Goal: Feedback & Contribution: Submit feedback/report problem

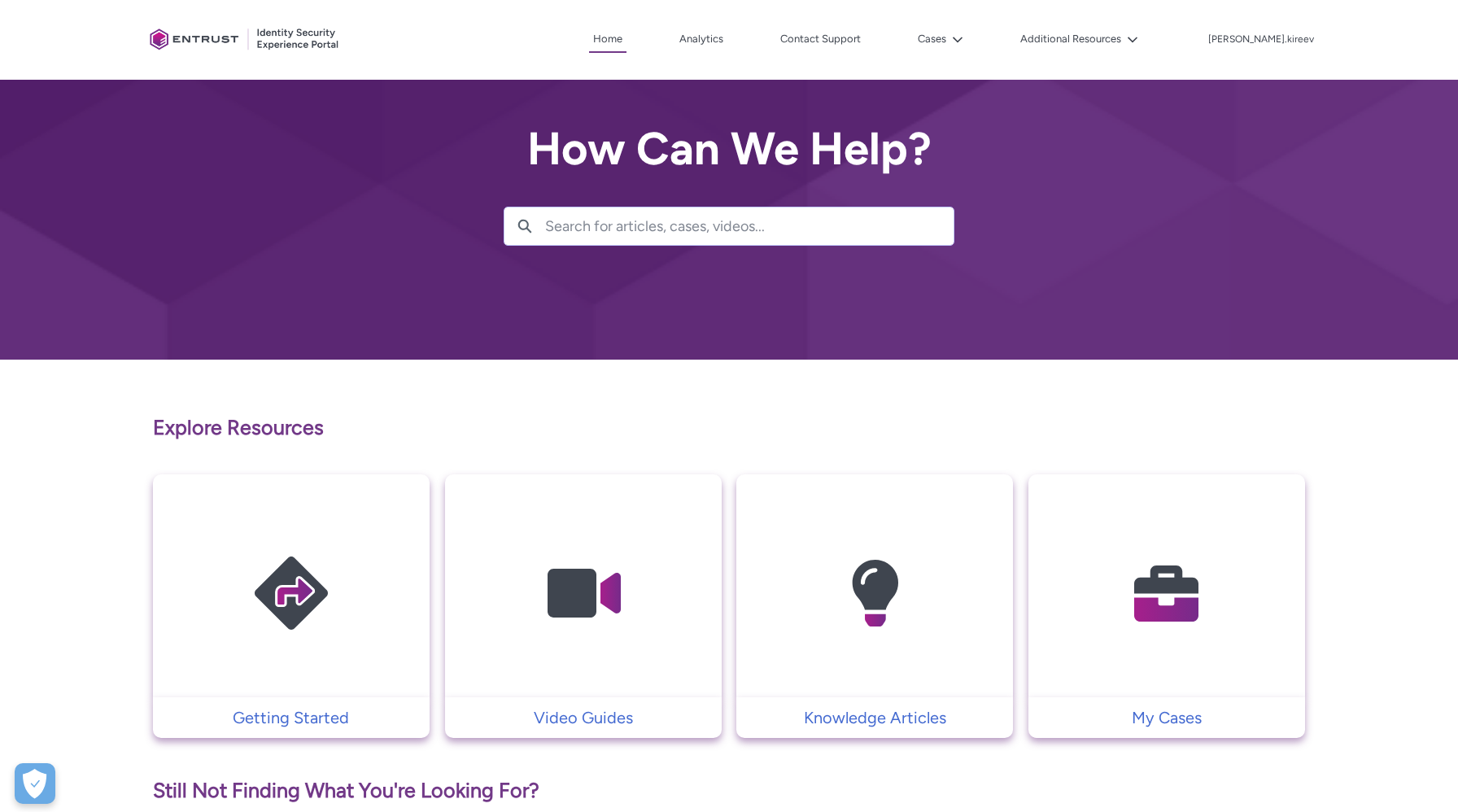
click at [1141, 568] on img at bounding box center [1167, 593] width 155 height 175
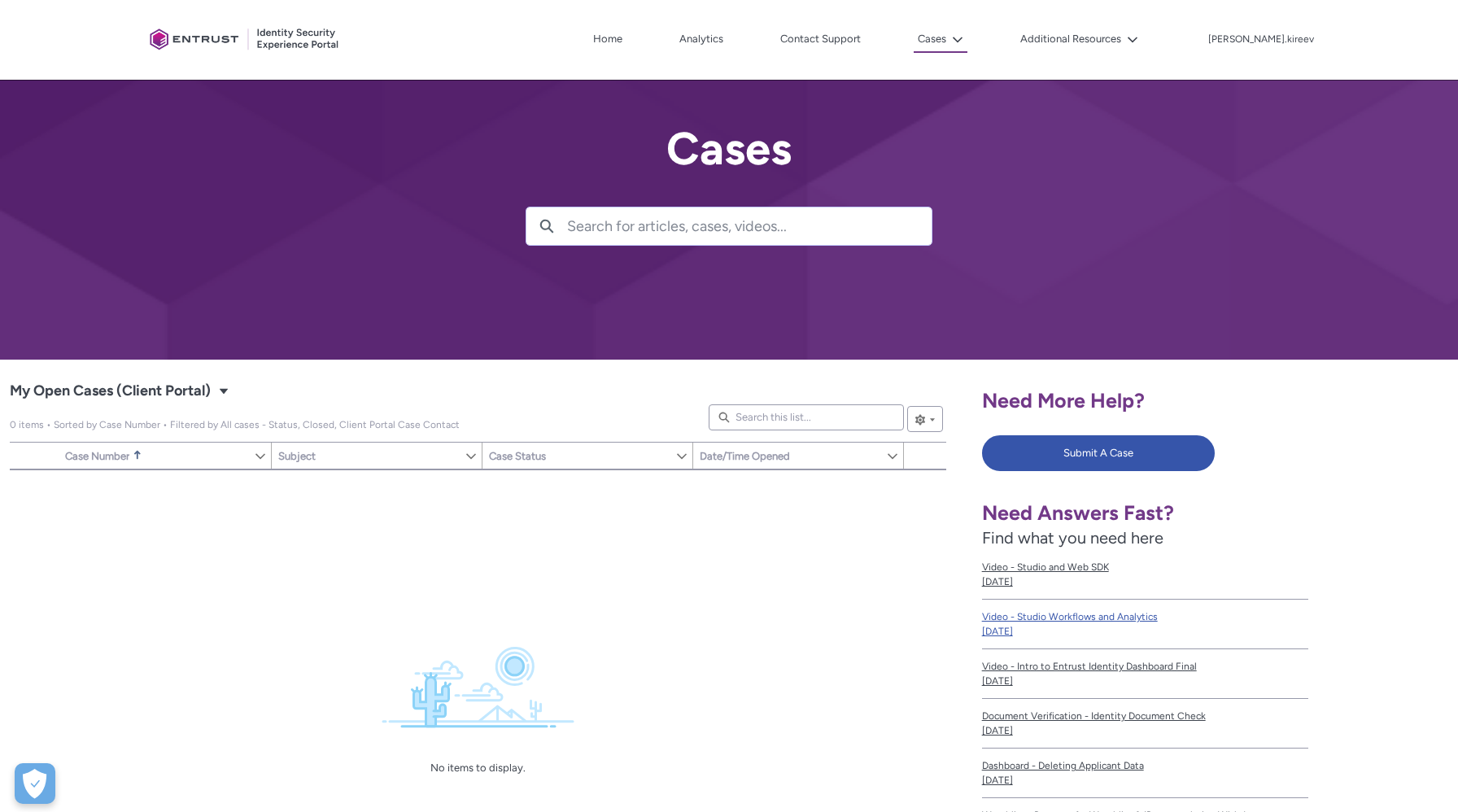
click at [1081, 464] on div "Need More Help? Submit A Case Need Answers Fast? Find what you need here Video …" at bounding box center [1215, 609] width 466 height 479
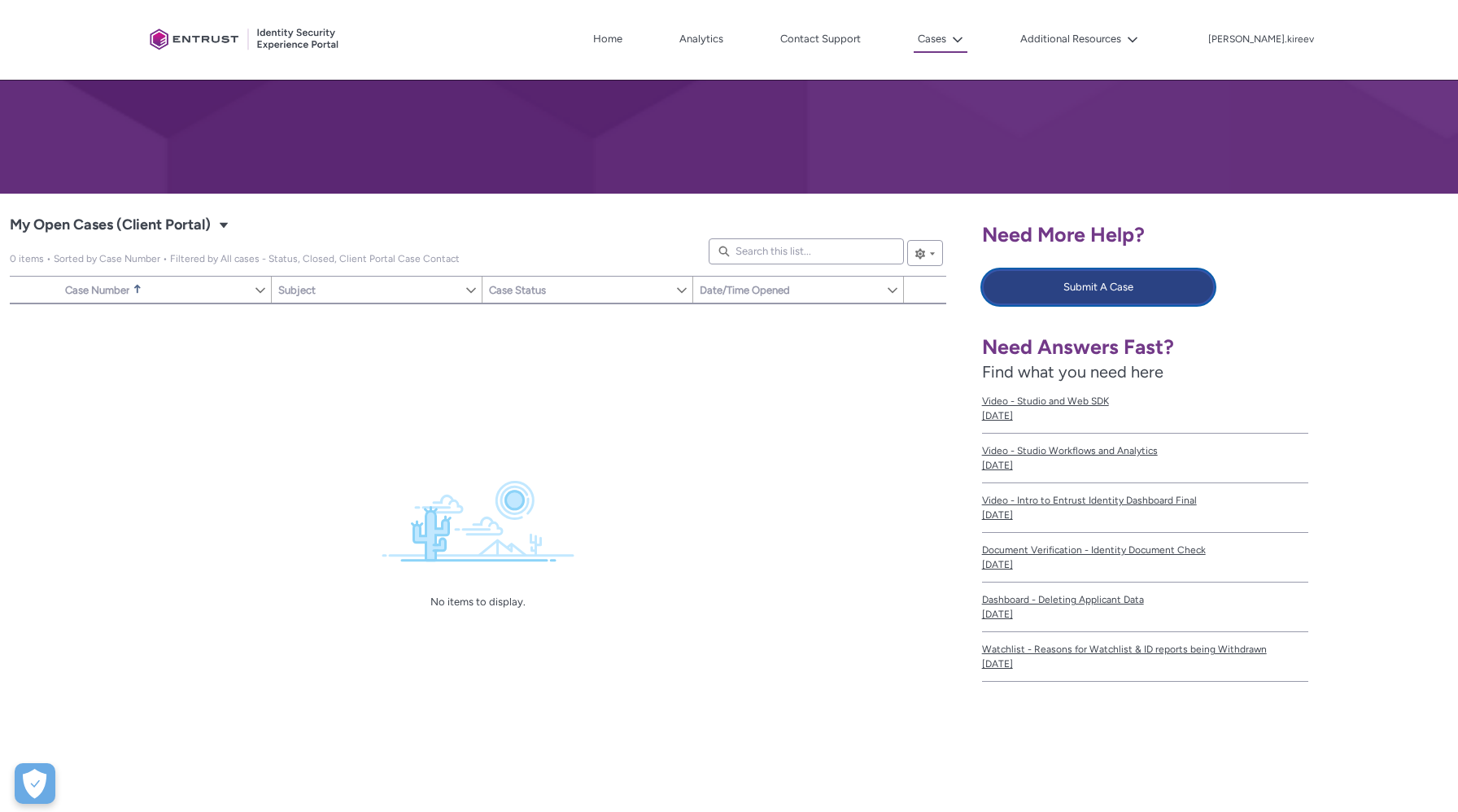
click at [1107, 294] on button "Submit A Case" at bounding box center [1099, 287] width 234 height 36
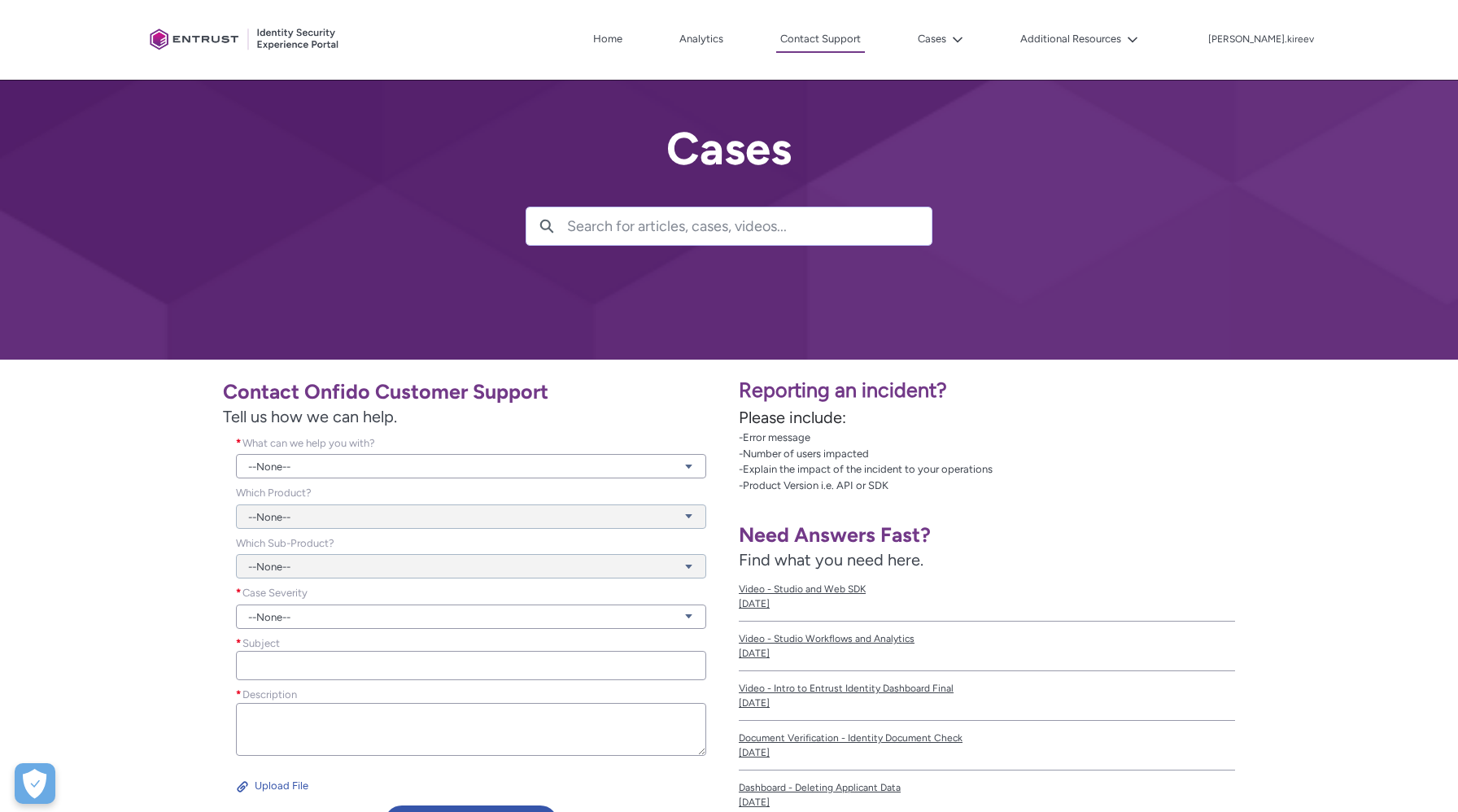
scroll to position [156, 0]
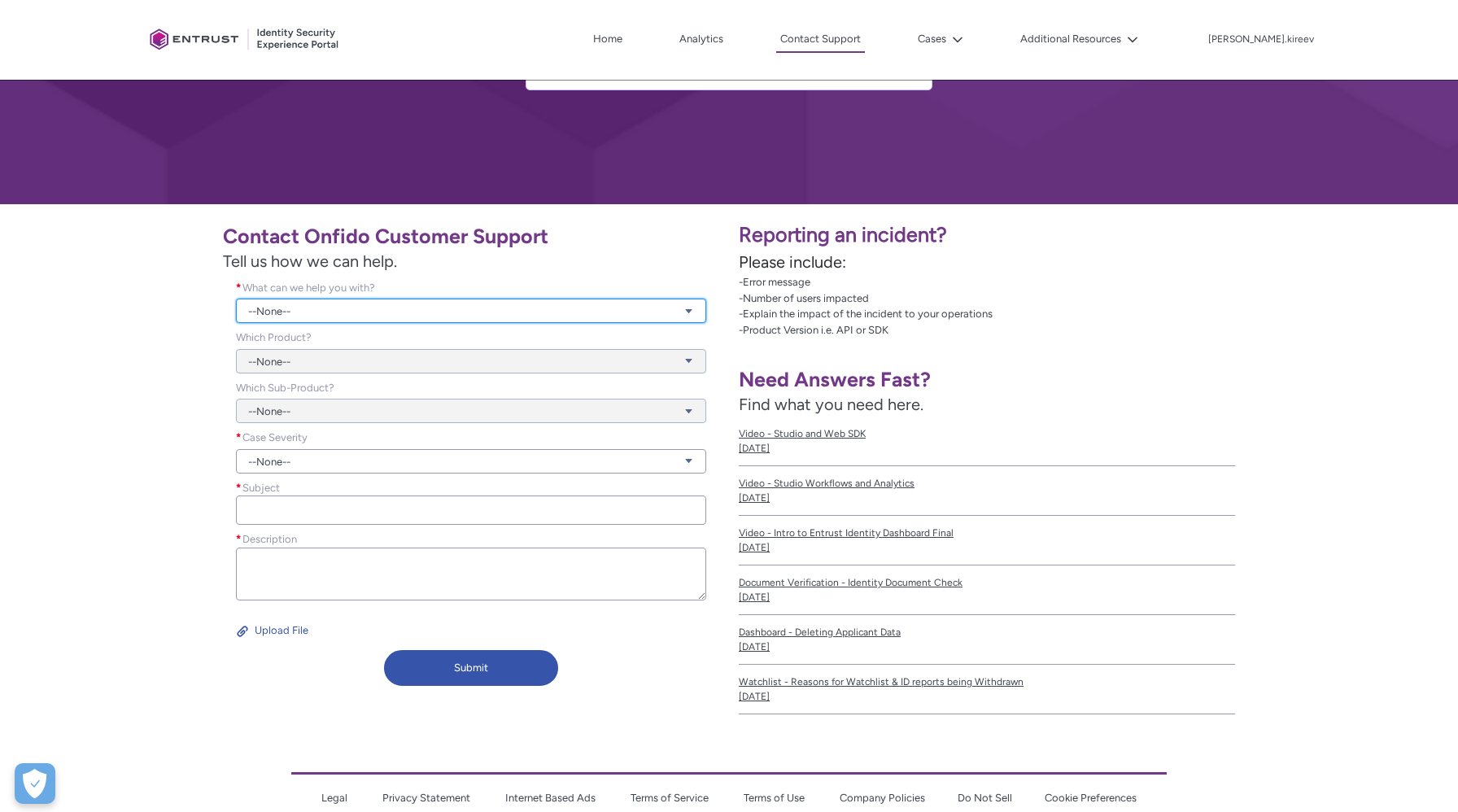
click at [477, 311] on link "--None--" at bounding box center [471, 311] width 471 height 24
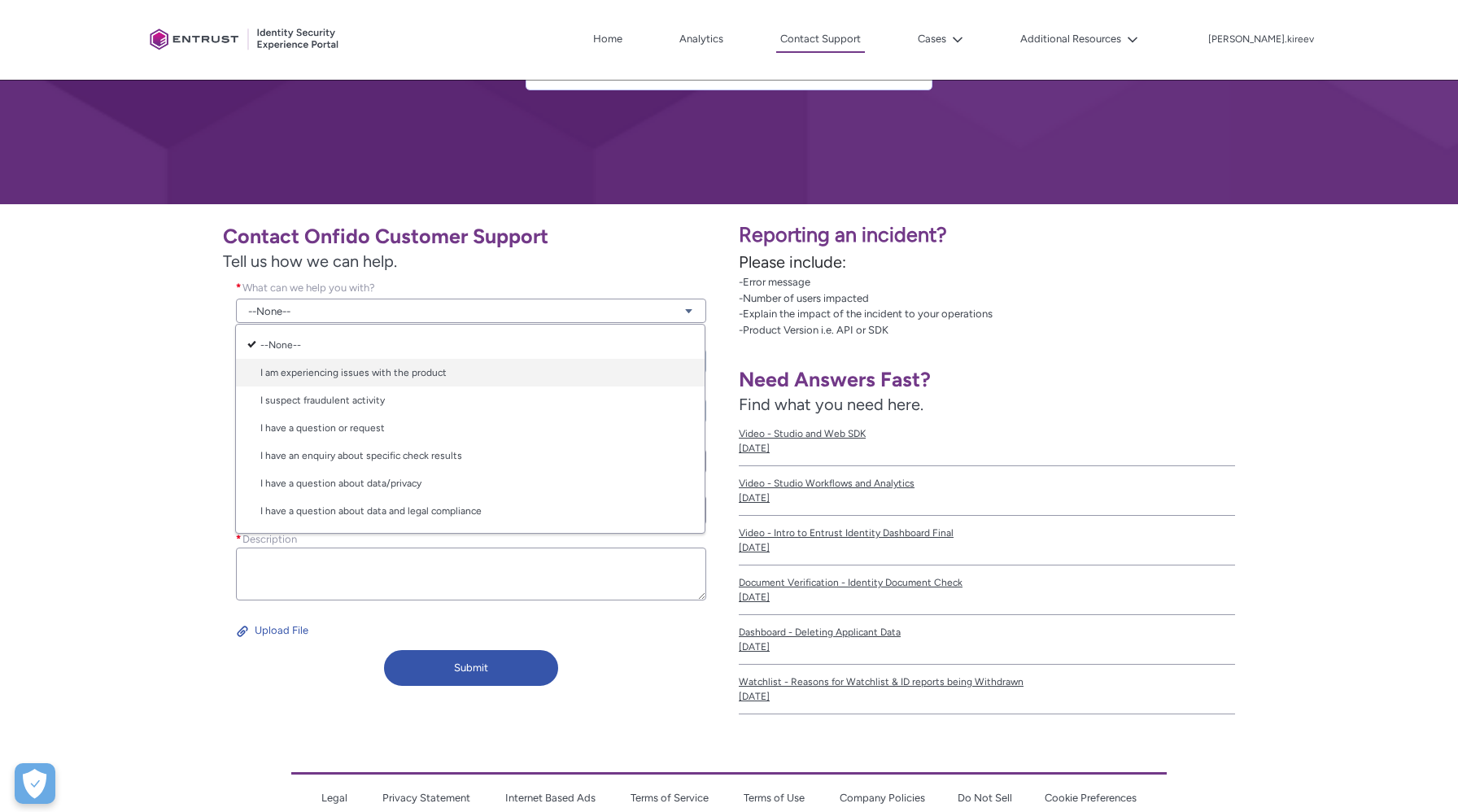
click at [471, 382] on link "I am experiencing issues with the product" at bounding box center [471, 373] width 469 height 28
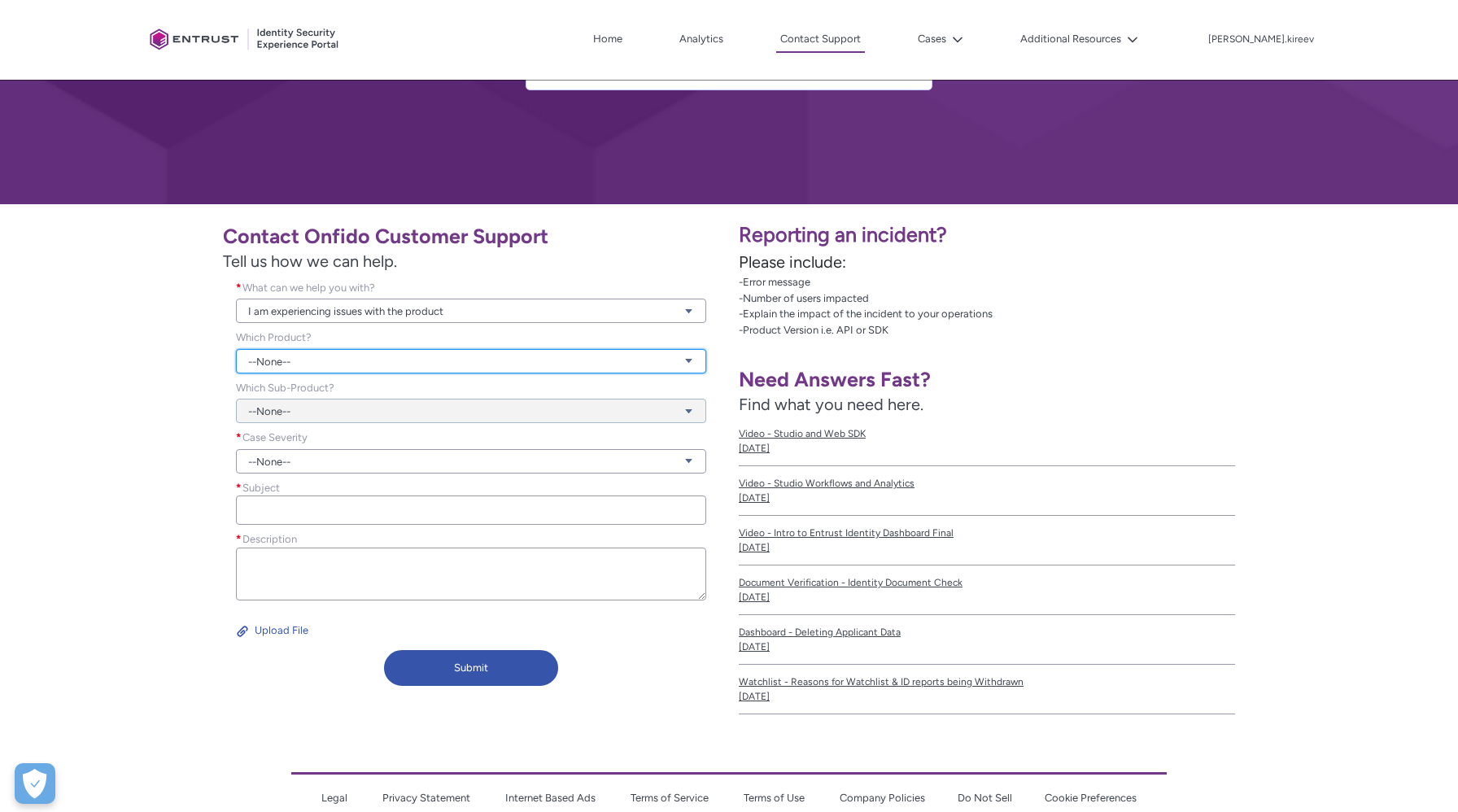
click at [397, 364] on link "--None--" at bounding box center [471, 361] width 471 height 24
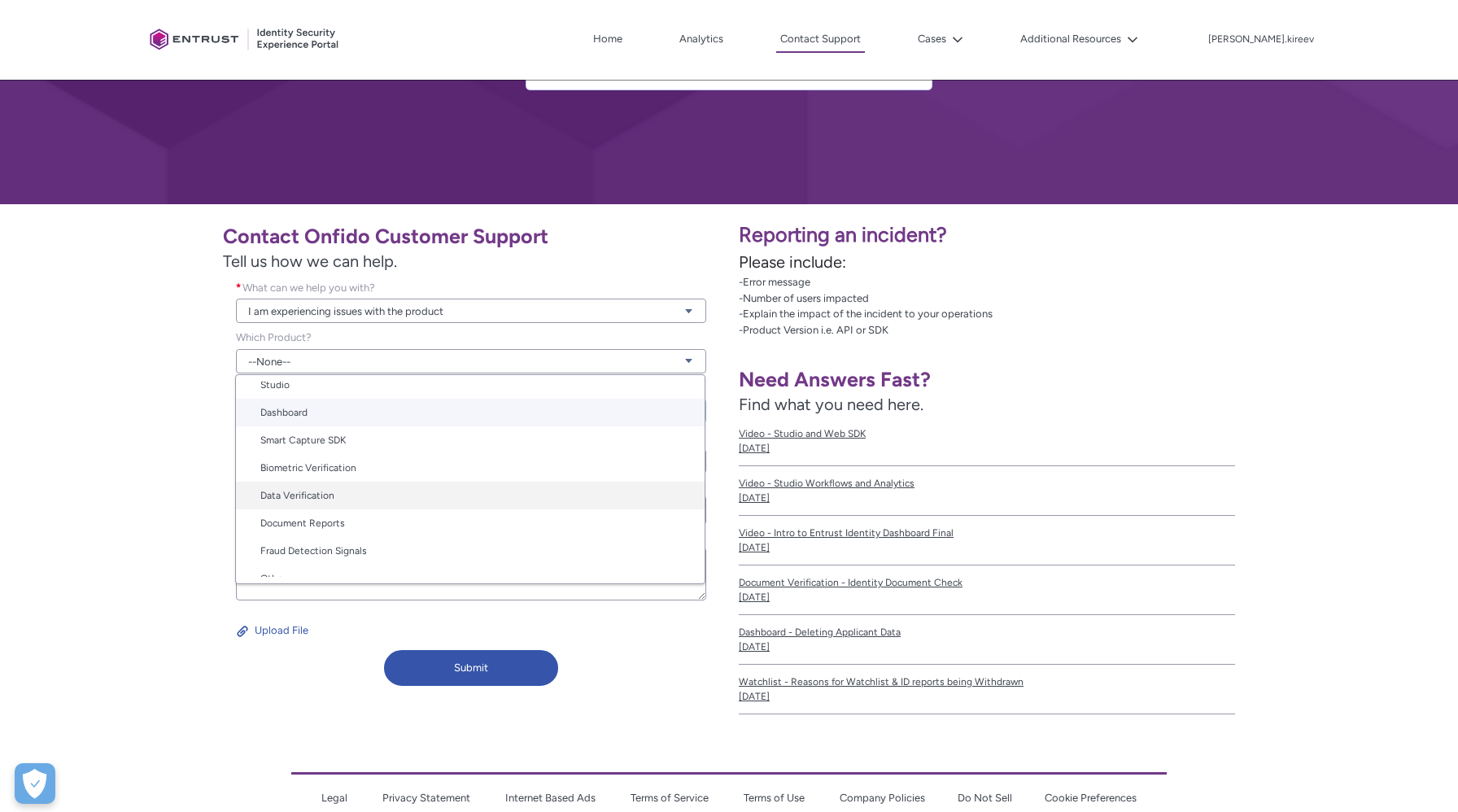
scroll to position [81, 0]
click at [416, 509] on link "Document Reports" at bounding box center [471, 507] width 469 height 28
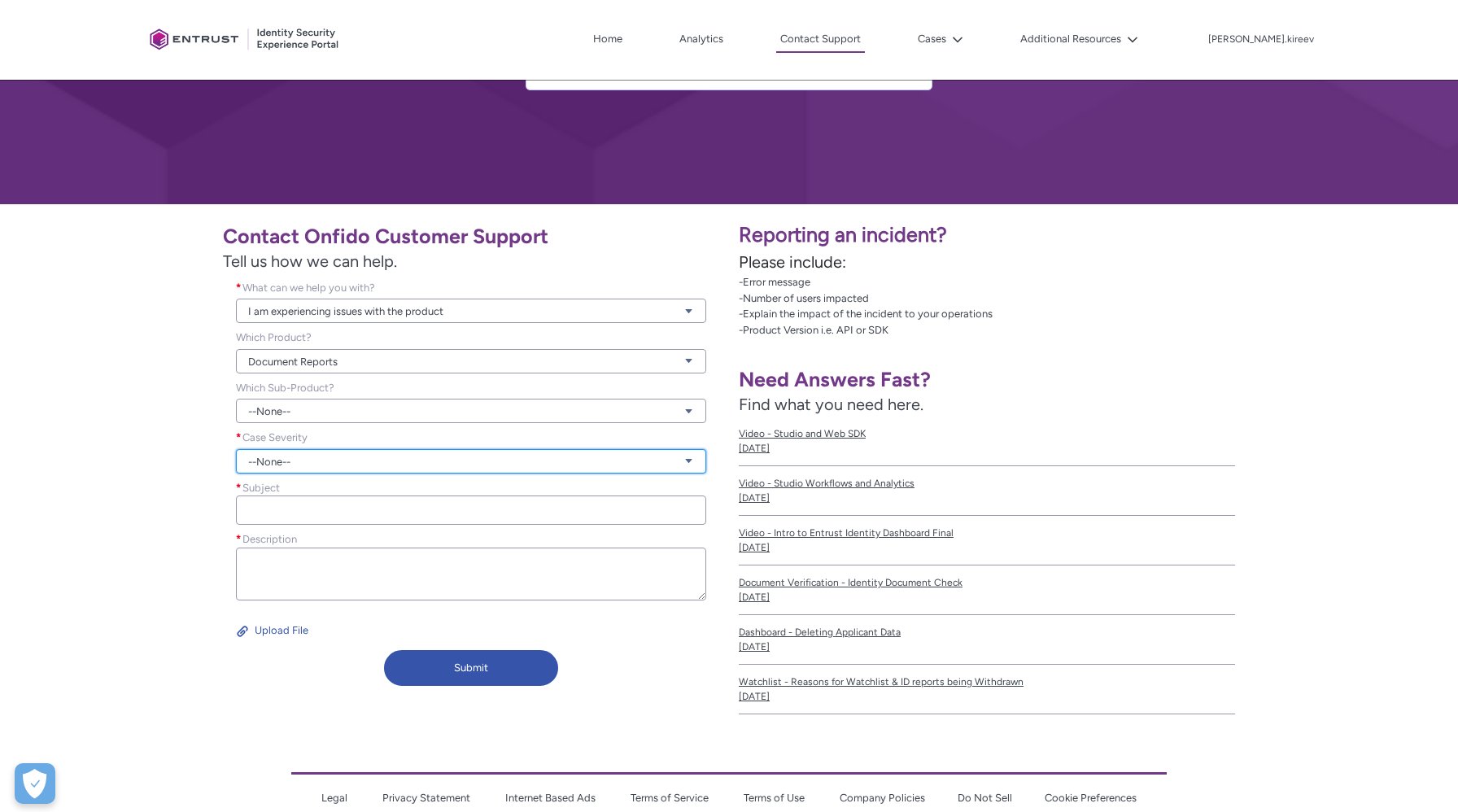
click at [391, 455] on link "--None--" at bounding box center [471, 460] width 471 height 24
click at [382, 531] on link "Normal" at bounding box center [471, 522] width 469 height 28
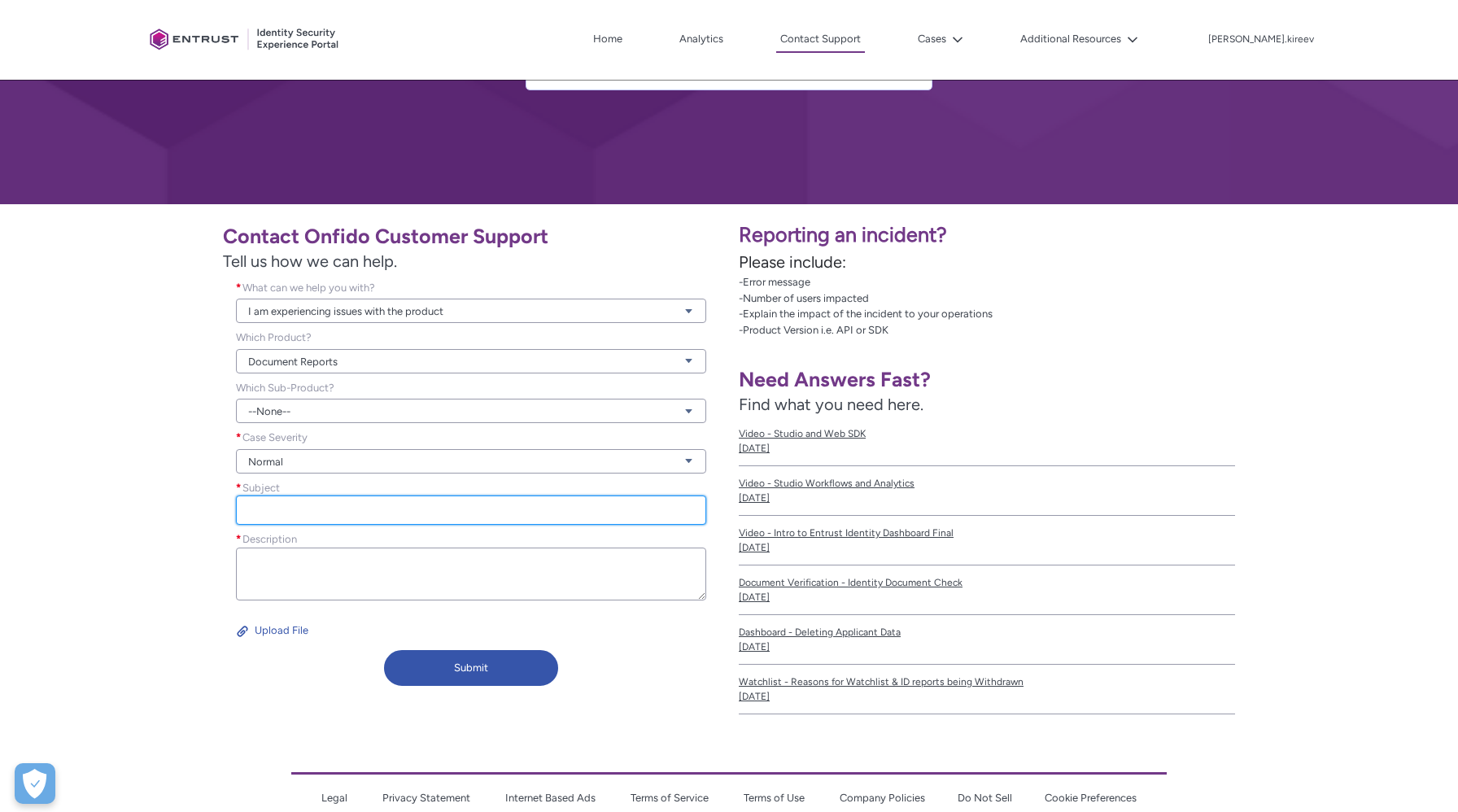
click at [376, 501] on input "Subject *" at bounding box center [471, 510] width 471 height 29
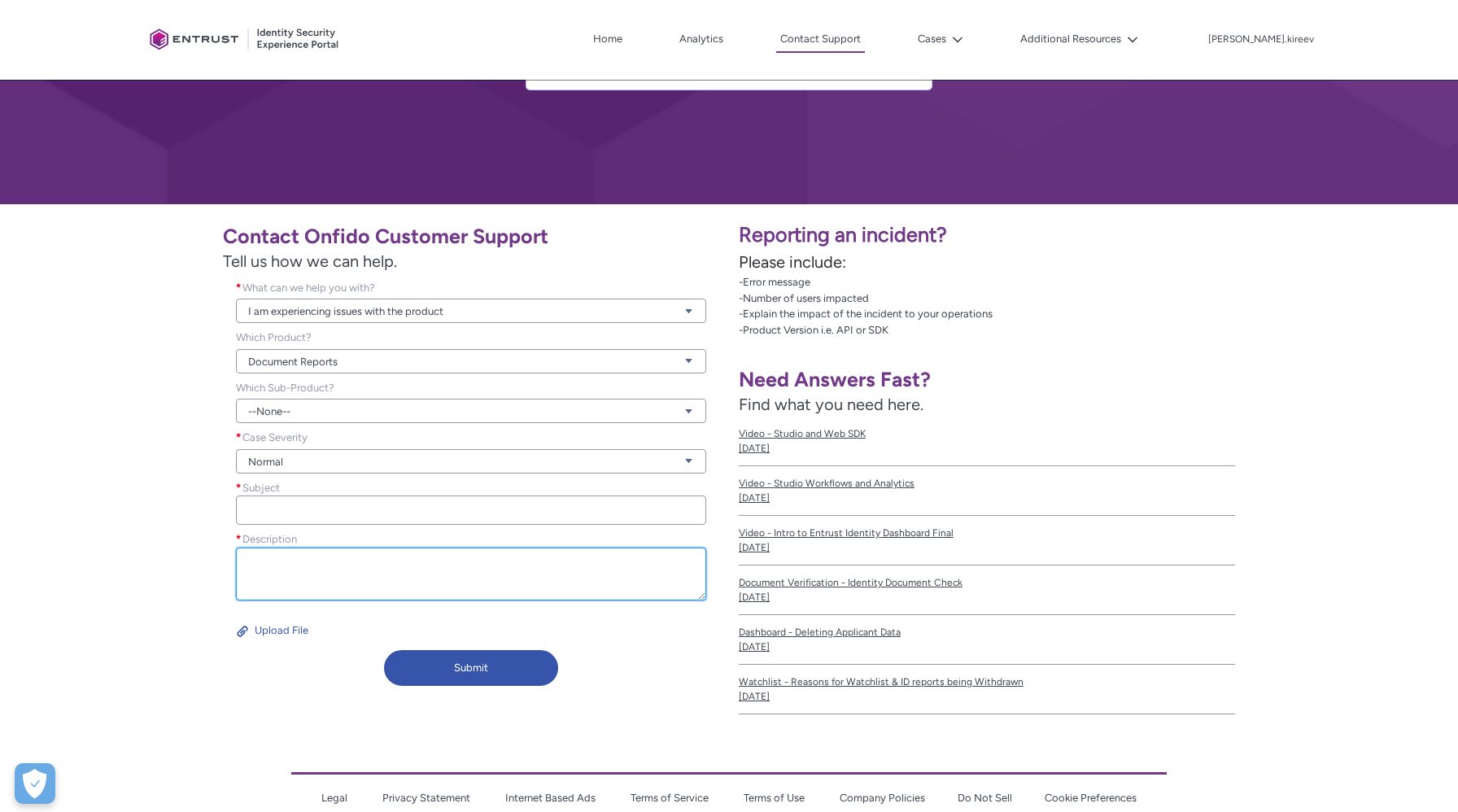
click at [384, 563] on textarea "Description *" at bounding box center [471, 573] width 471 height 53
paste textarea "Hello! We are using the Onfido flow via API, and I have a question. Is it possi…"
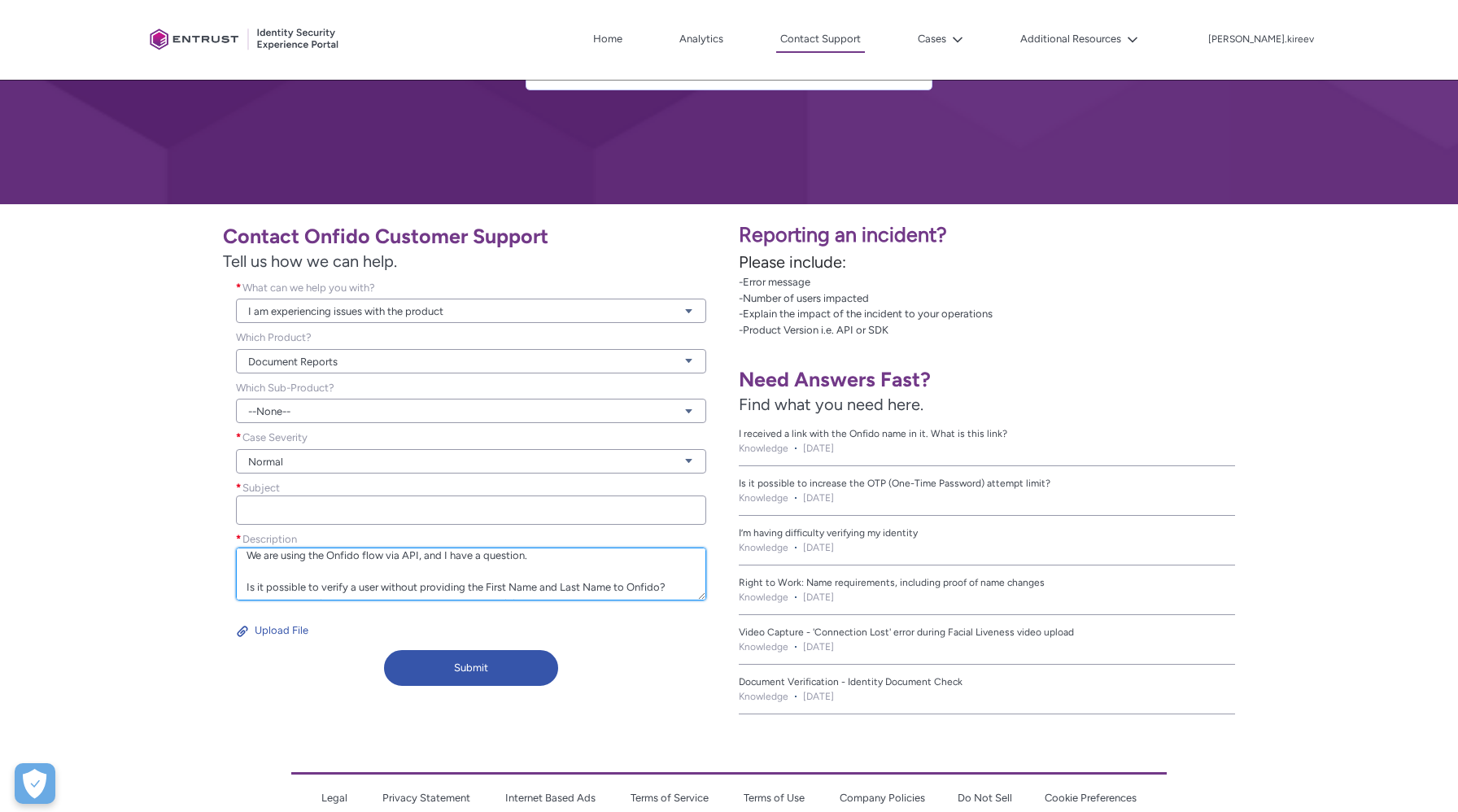
scroll to position [20, 0]
drag, startPoint x: 418, startPoint y: 563, endPoint x: 142, endPoint y: 560, distance: 276.0
click at [142, 560] on div "Contact Onfido Customer Support Tell us how we can help. What can we help you w…" at bounding box center [364, 454] width 709 height 479
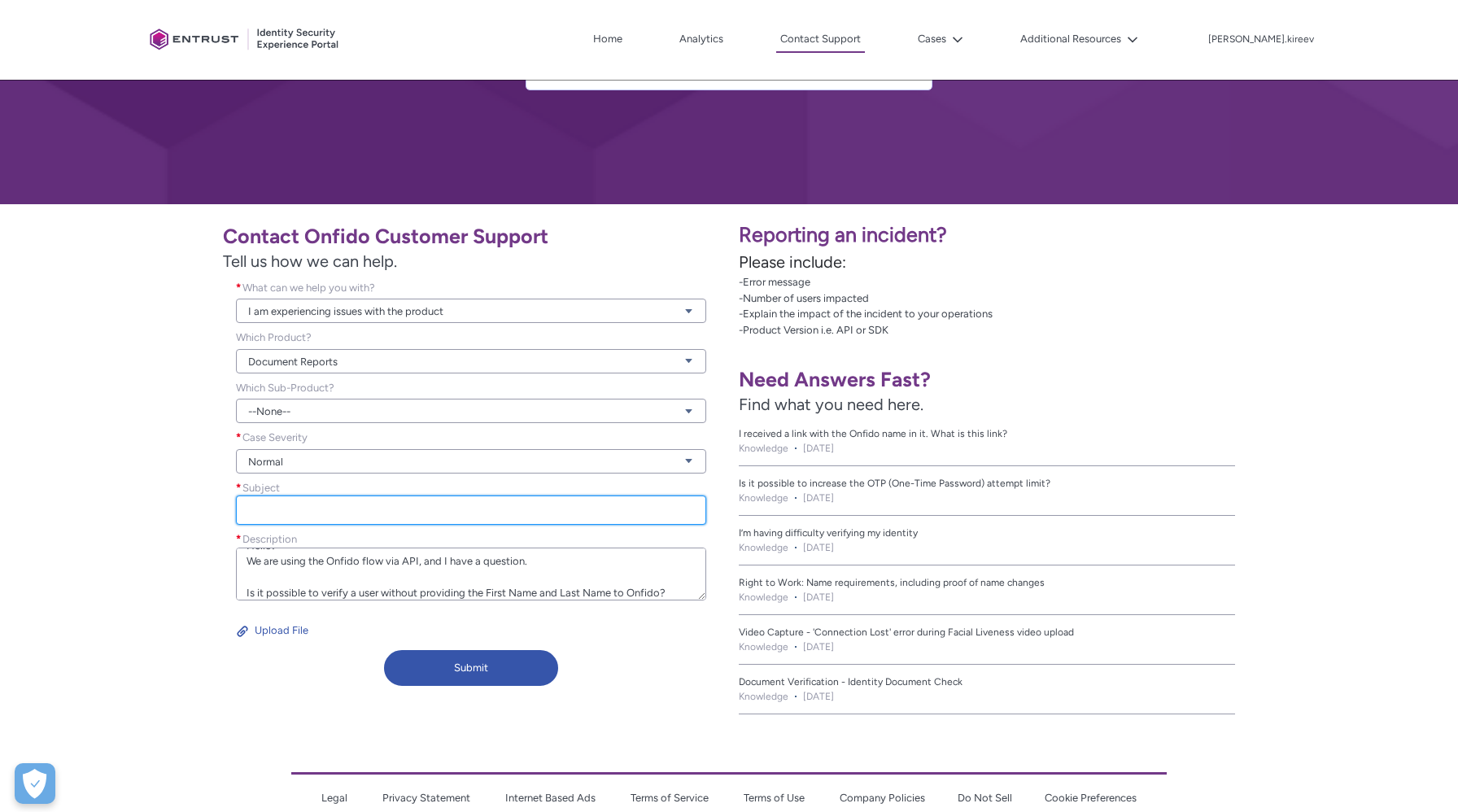
type textarea "Hello! We are using the Onfido flow via API, and I have a question. Is it possi…"
click at [261, 510] on input "Subject *" at bounding box center [471, 510] width 471 height 29
paste input "We are using the Onfido flow via API"
type input "We are using the Onfido flow via API"
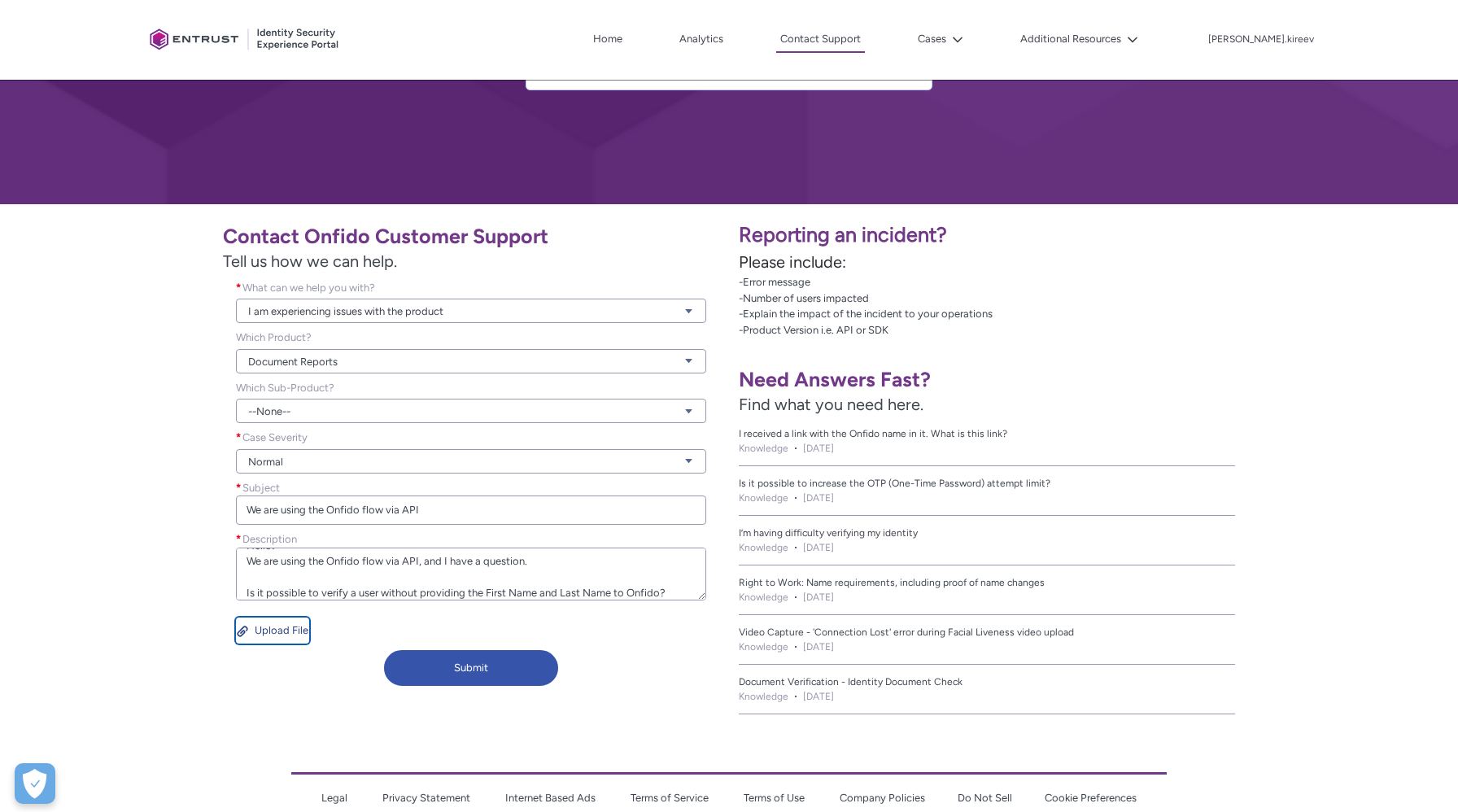
click at [276, 638] on button "Upload File" at bounding box center [272, 630] width 73 height 26
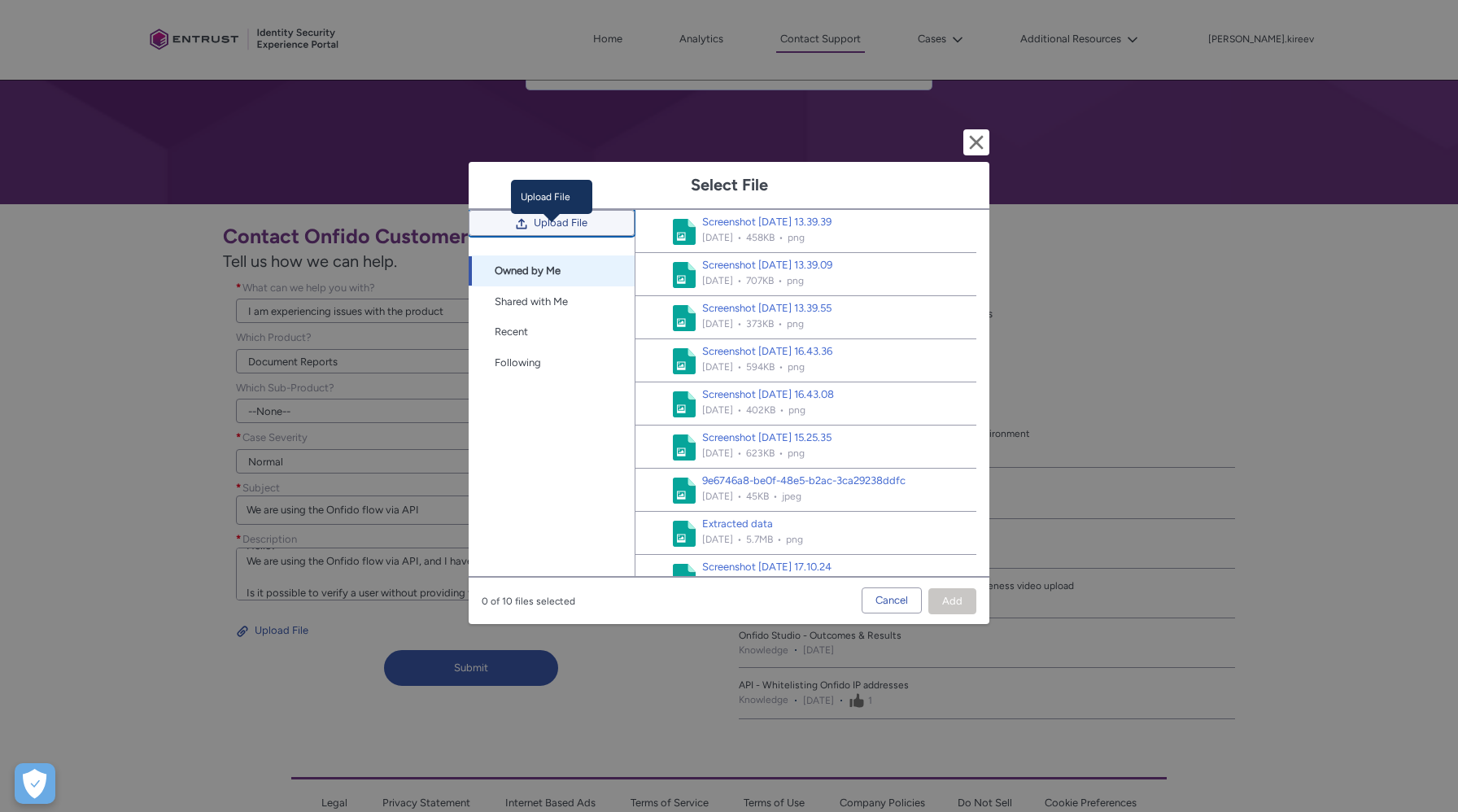
click at [574, 235] on span "Upload File" at bounding box center [560, 223] width 54 height 24
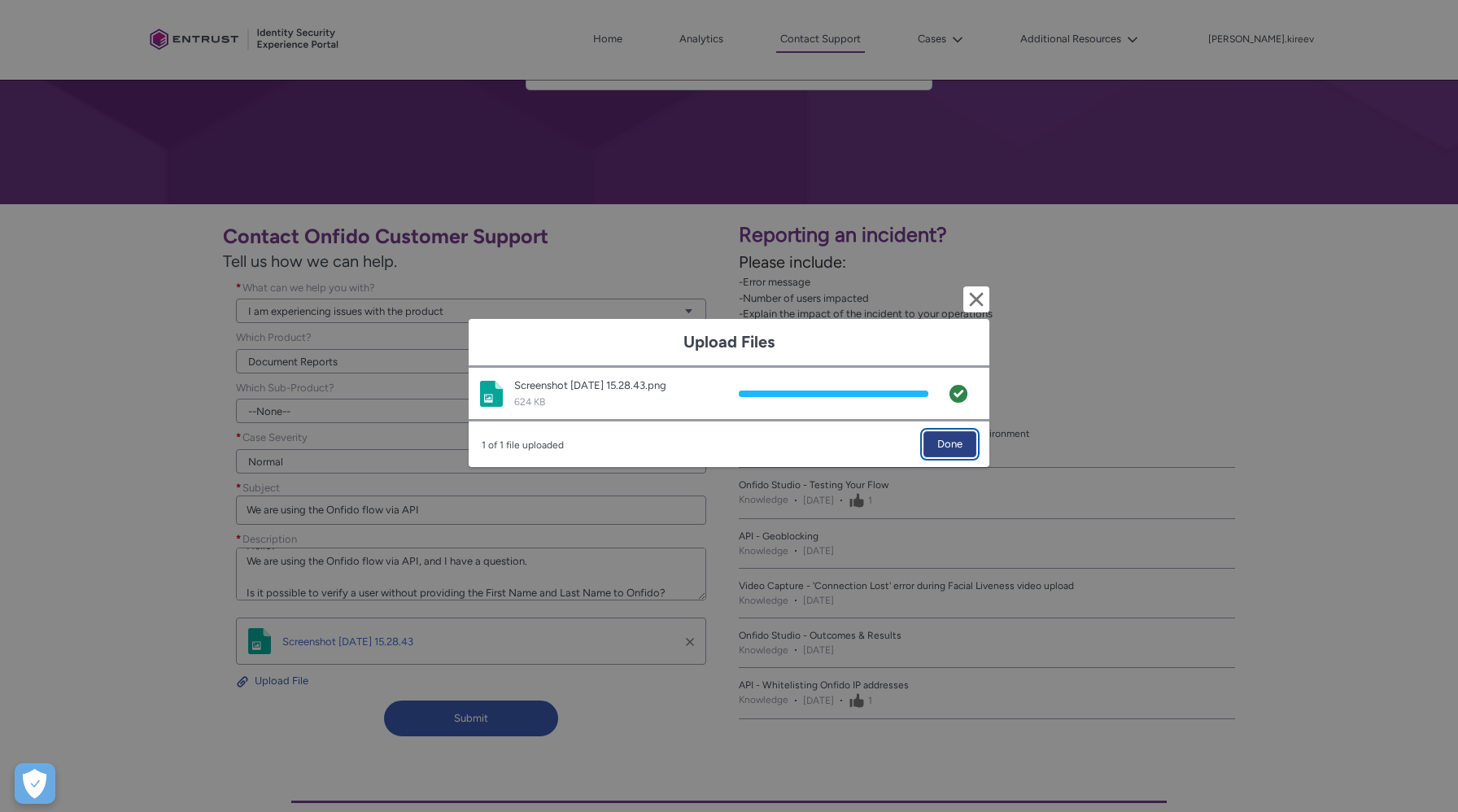
click at [955, 453] on span "Done" at bounding box center [950, 444] width 25 height 24
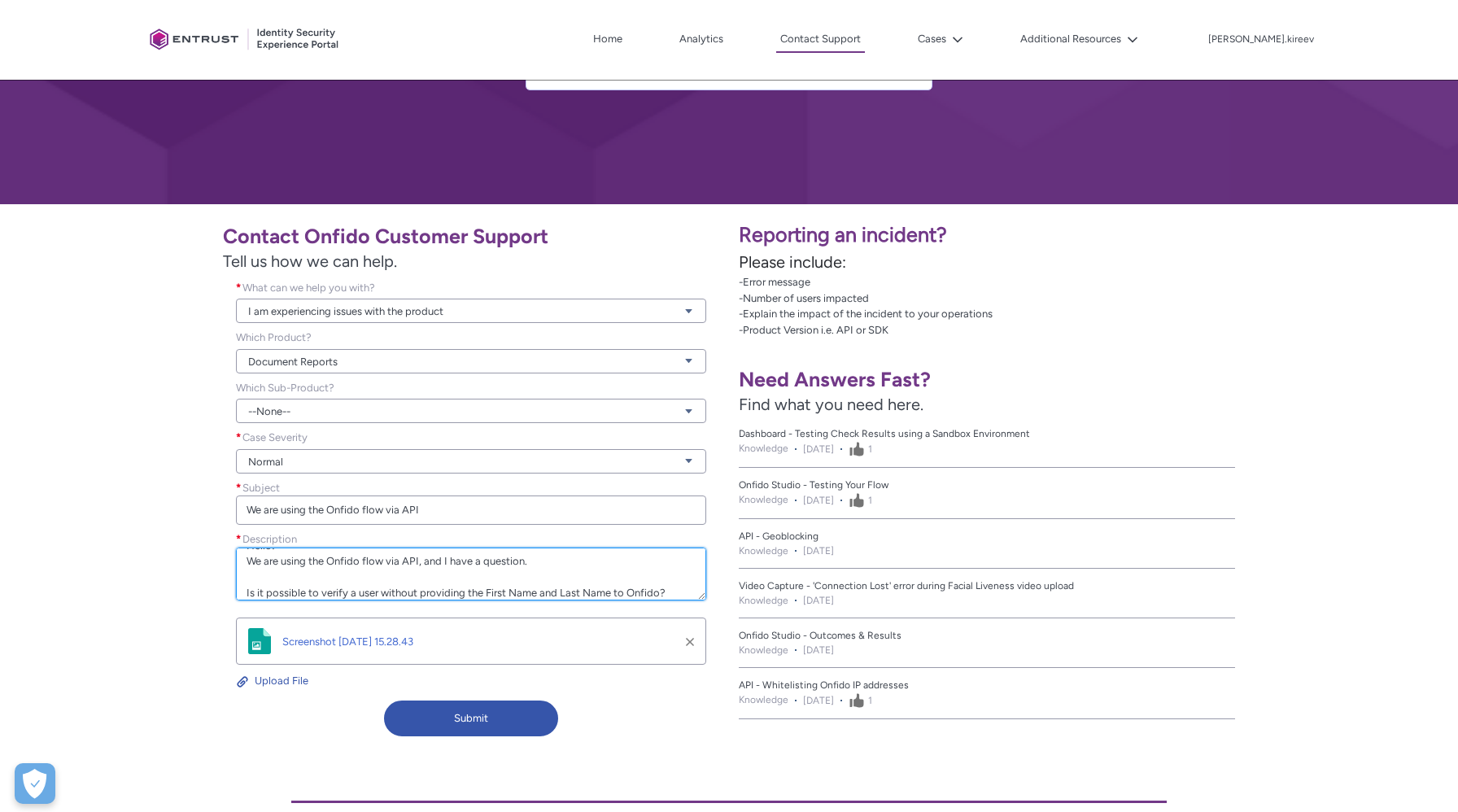
click at [414, 552] on textarea "Hello! We are using the Onfido flow via API, and I have a question. Is it possi…" at bounding box center [471, 573] width 471 height 53
paste textarea "first name and last name to Onfido? As shown in the attached screenshot, we are…"
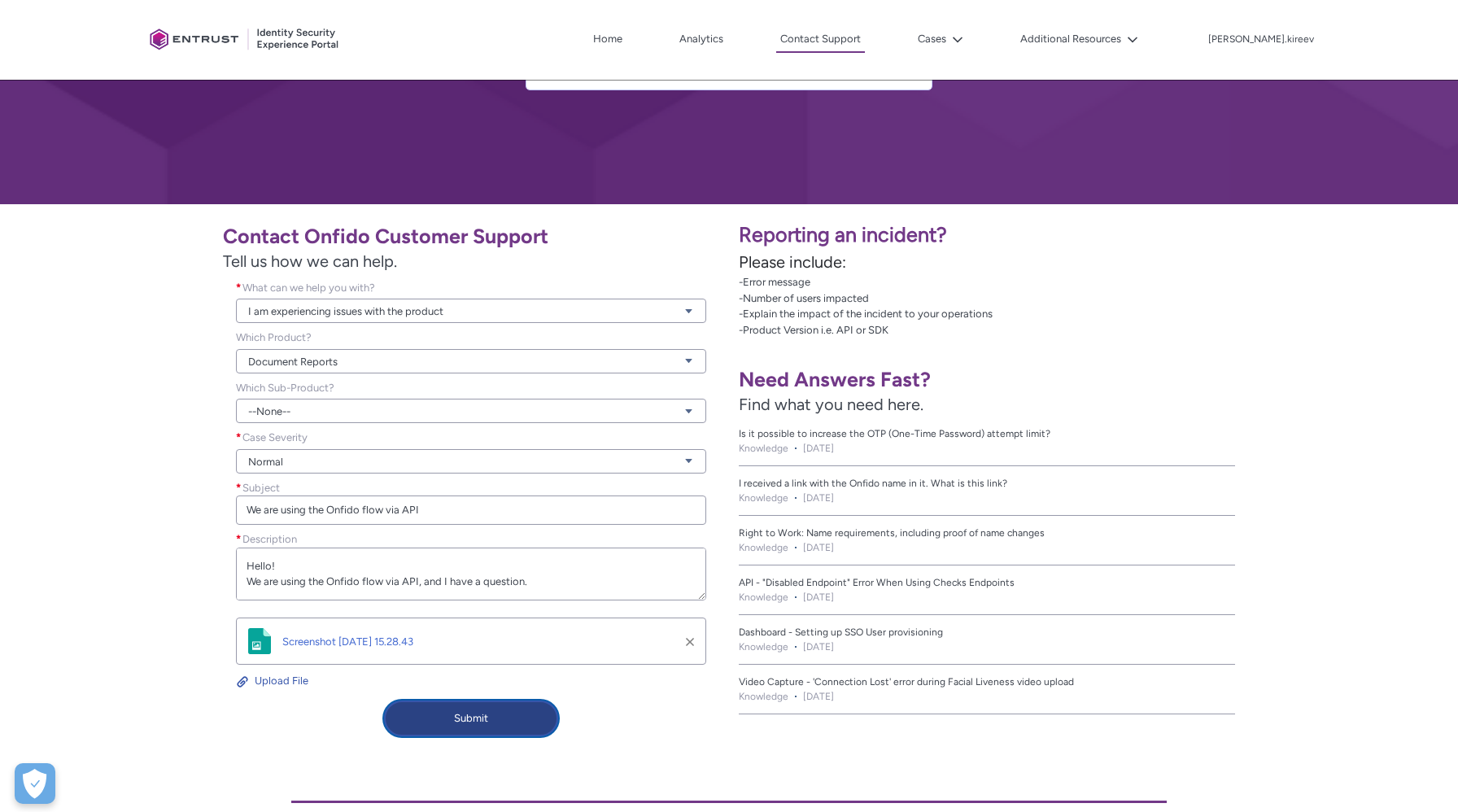
type textarea "Hello! We are using the Onfido flow via API, and I have a question. Is it possi…"
click at [456, 717] on button "Submit" at bounding box center [471, 718] width 174 height 36
